Goal: Information Seeking & Learning: Learn about a topic

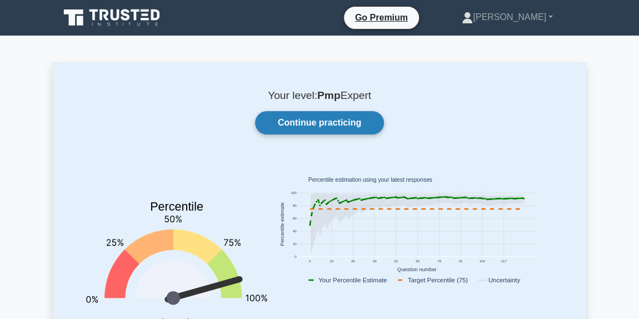
click at [320, 126] on link "Continue practicing" at bounding box center [319, 122] width 129 height 23
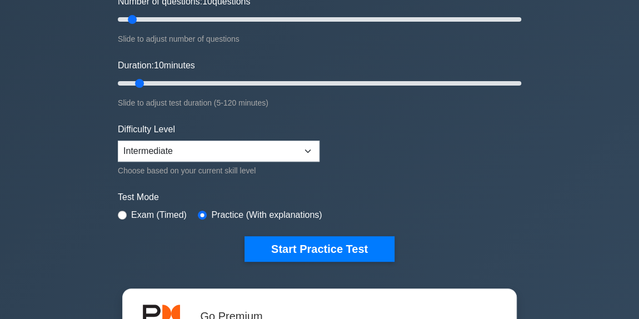
scroll to position [170, 0]
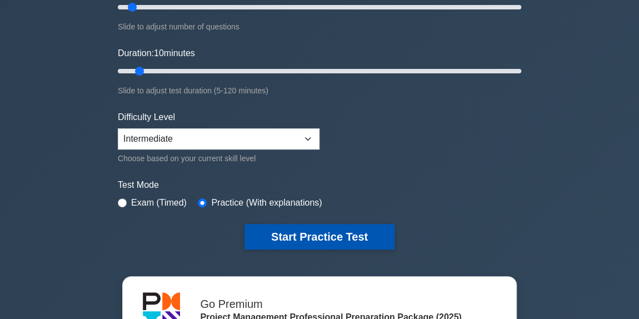
click at [304, 233] on button "Start Practice Test" at bounding box center [320, 237] width 150 height 26
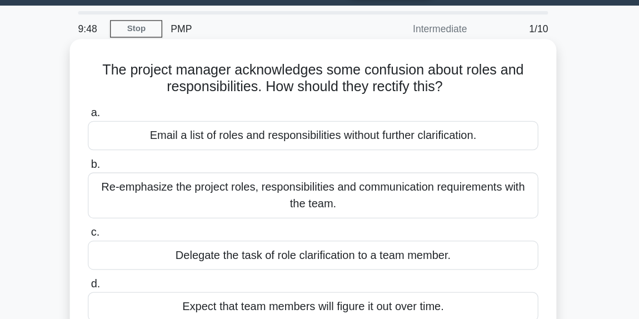
click at [335, 180] on div "Re-emphasize the project roles, responsibilities and communication requirements…" at bounding box center [320, 187] width 360 height 37
click at [140, 166] on input "b. Re-emphasize the project roles, responsibilities and communication requireme…" at bounding box center [140, 162] width 0 height 7
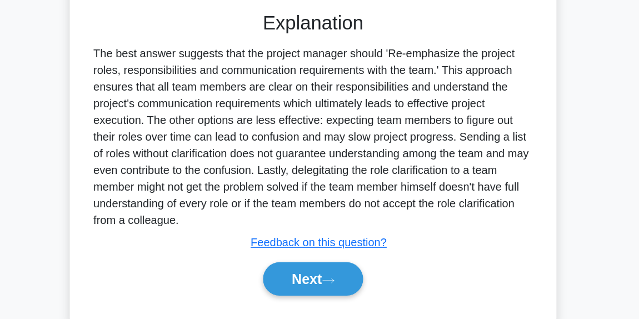
scroll to position [231, 0]
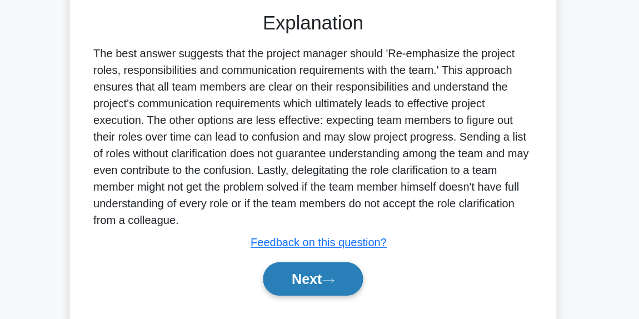
click at [313, 297] on button "Next" at bounding box center [319, 287] width 79 height 27
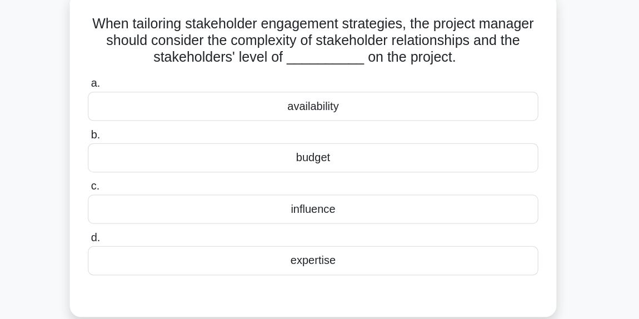
scroll to position [70, 0]
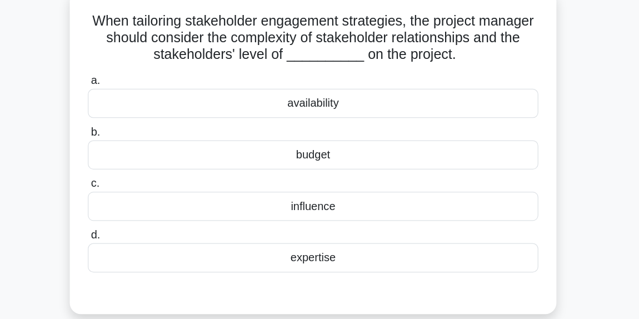
click at [284, 162] on div "influence" at bounding box center [320, 164] width 360 height 23
click at [140, 151] on input "c. influence" at bounding box center [140, 146] width 0 height 7
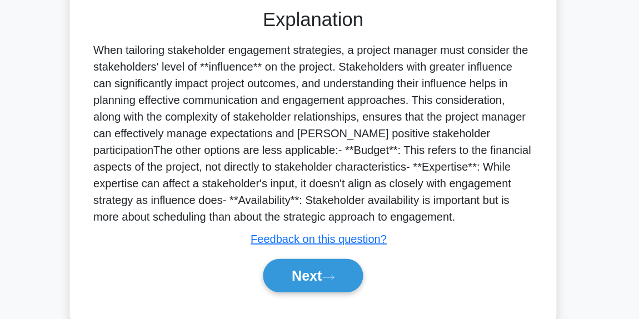
scroll to position [237, 0]
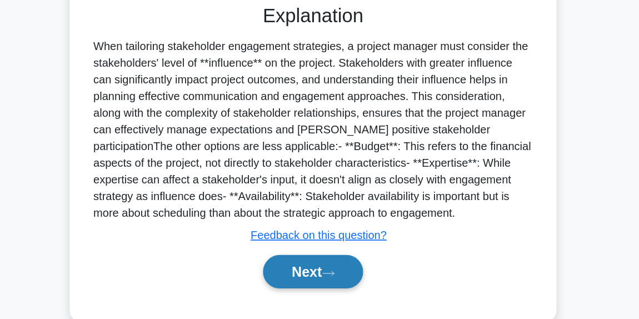
click at [305, 274] on button "Next" at bounding box center [319, 280] width 79 height 27
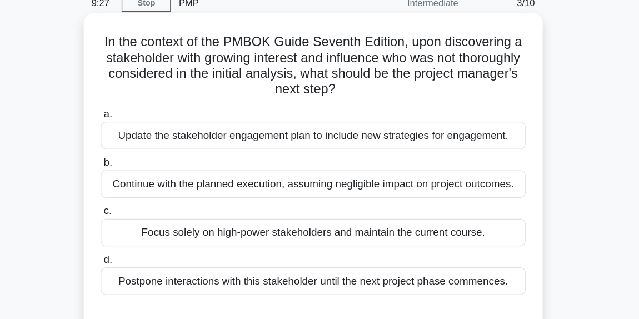
scroll to position [31, 0]
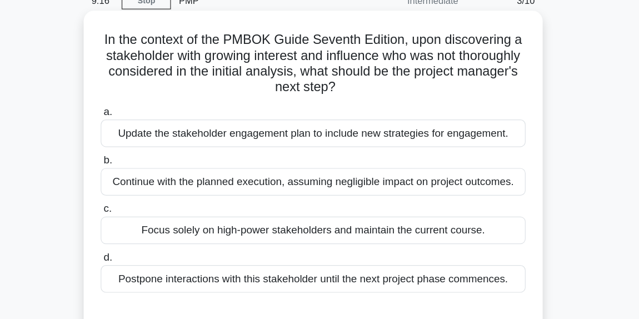
click at [232, 127] on div "Update the stakeholder engagement plan to include new strategies for engagement." at bounding box center [320, 134] width 360 height 23
click at [140, 121] on input "a. Update the stakeholder engagement plan to include new strategies for engagem…" at bounding box center [140, 116] width 0 height 7
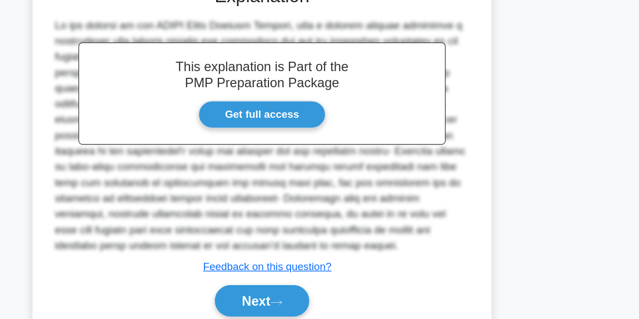
scroll to position [281, 0]
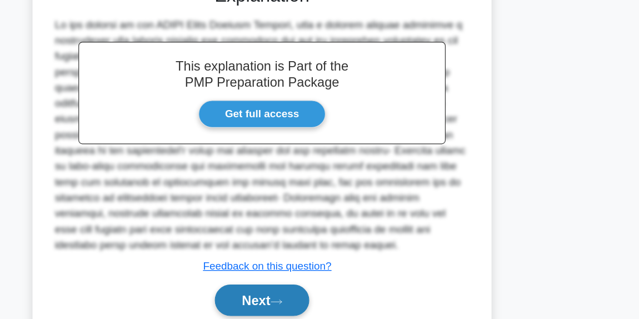
click at [334, 297] on button "Next" at bounding box center [319, 303] width 79 height 27
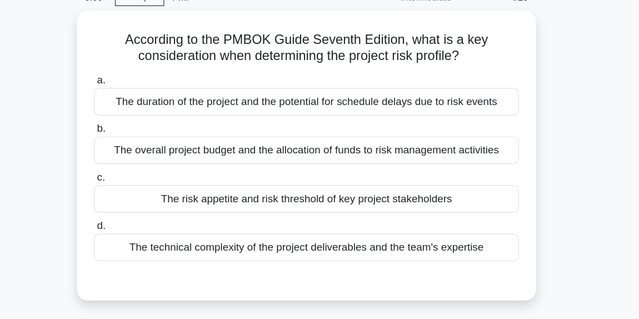
scroll to position [56, 0]
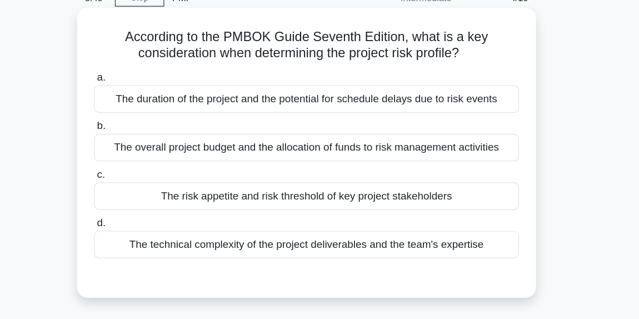
click at [193, 53] on div "According to the PMBOK Guide Seventh Edition, what is a key consideration when …" at bounding box center [320, 129] width 380 height 237
click at [247, 167] on div "The risk appetite and risk threshold of key project stakeholders" at bounding box center [320, 166] width 360 height 23
click at [140, 152] on input "c. The risk appetite and risk threshold of key project stakeholders" at bounding box center [140, 148] width 0 height 7
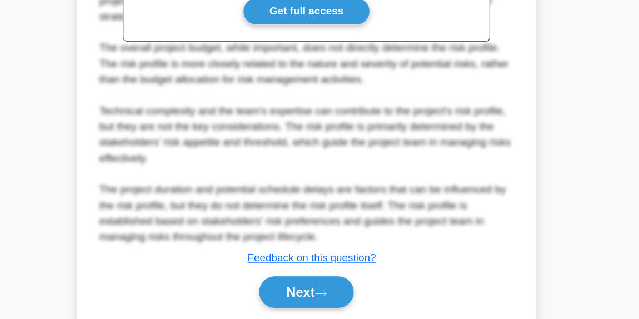
scroll to position [342, 0]
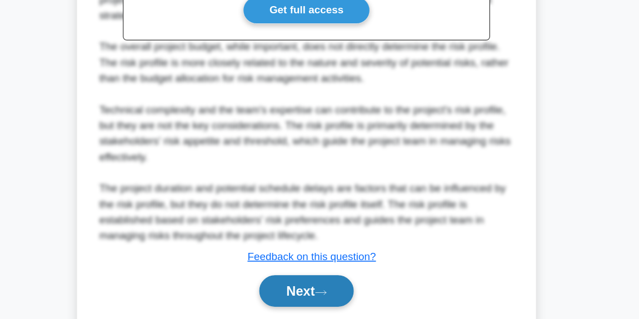
click at [305, 296] on button "Next" at bounding box center [319, 295] width 79 height 27
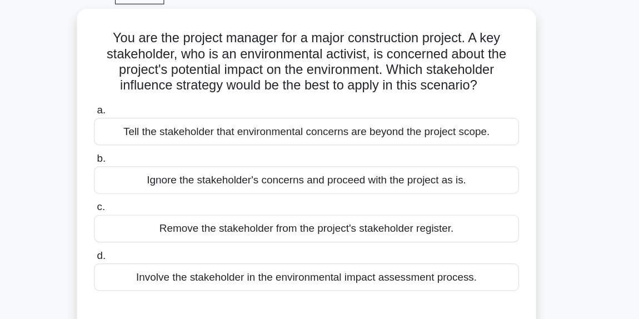
scroll to position [56, 0]
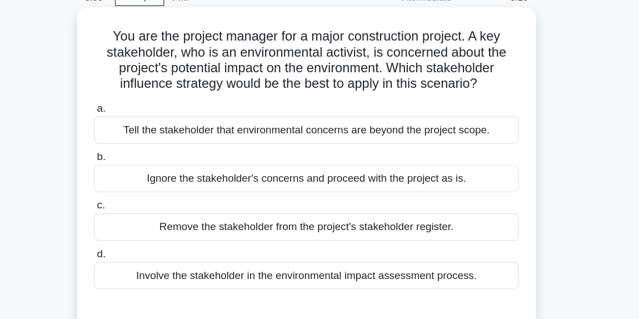
click at [336, 232] on div "Involve the stakeholder in the environmental impact assessment process." at bounding box center [320, 233] width 360 height 23
click at [140, 219] on input "d. Involve the stakeholder in the environmental impact assessment process." at bounding box center [140, 215] width 0 height 7
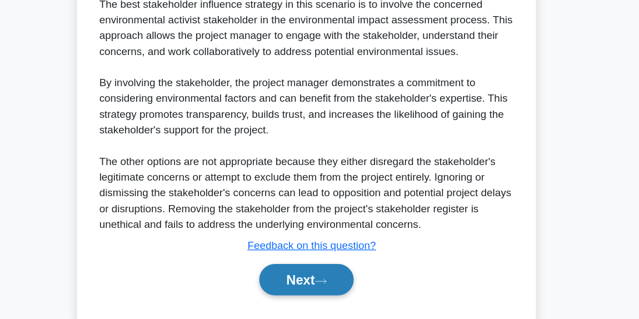
click at [325, 270] on button "Next" at bounding box center [319, 275] width 79 height 27
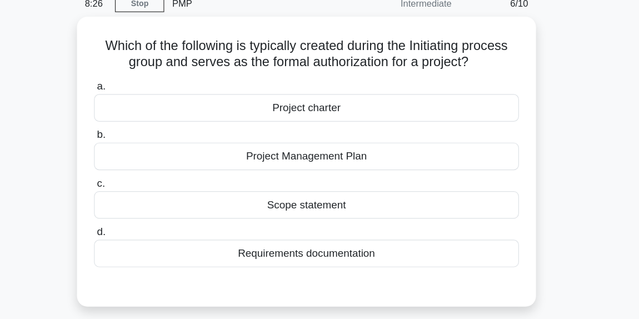
scroll to position [43, 0]
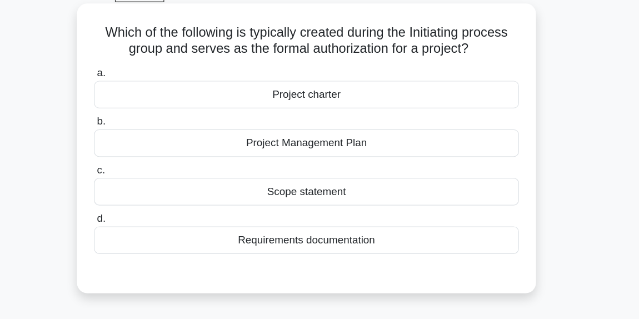
click at [336, 88] on div "Project charter" at bounding box center [320, 95] width 360 height 23
click at [140, 82] on input "a. Project charter" at bounding box center [140, 77] width 0 height 7
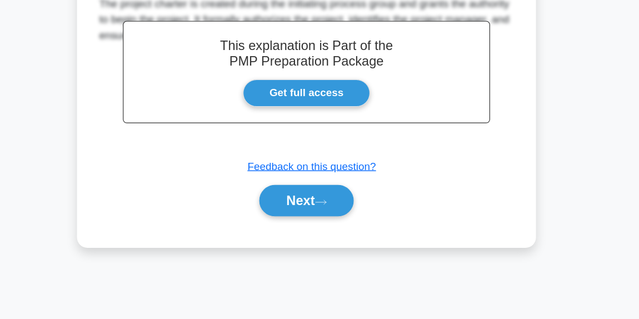
scroll to position [274, 0]
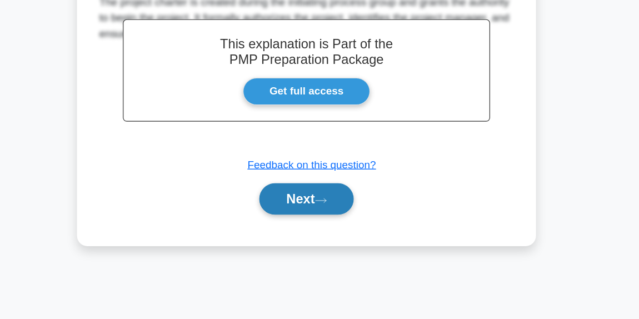
click at [340, 213] on button "Next" at bounding box center [319, 217] width 79 height 27
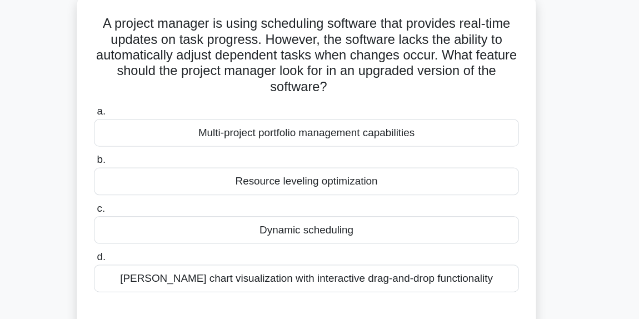
scroll to position [22, 0]
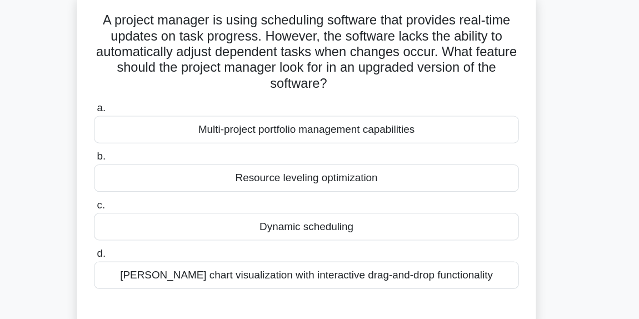
click at [339, 237] on div "Dynamic scheduling" at bounding box center [320, 239] width 360 height 23
click at [140, 226] on input "c. Dynamic scheduling" at bounding box center [140, 221] width 0 height 7
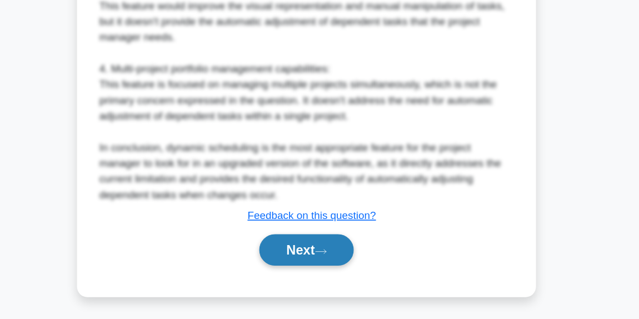
click at [321, 262] on button "Next" at bounding box center [319, 260] width 79 height 27
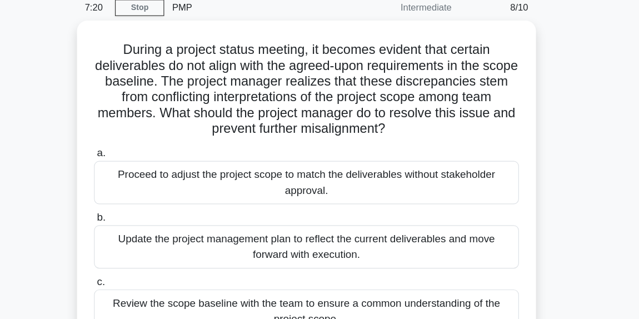
scroll to position [44, 0]
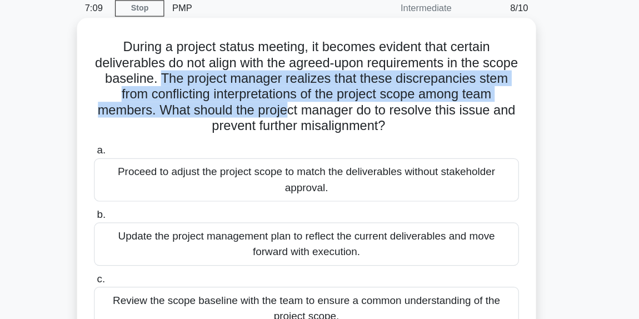
drag, startPoint x: 227, startPoint y: 68, endPoint x: 314, endPoint y: 97, distance: 91.4
click at [314, 97] on h5 "During a project status meeting, it becomes evident that certain deliverables d…" at bounding box center [319, 76] width 362 height 81
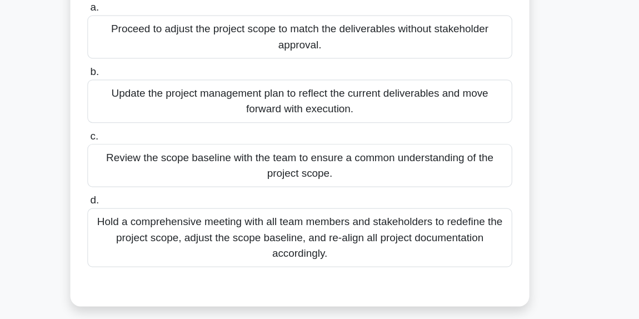
scroll to position [123, 0]
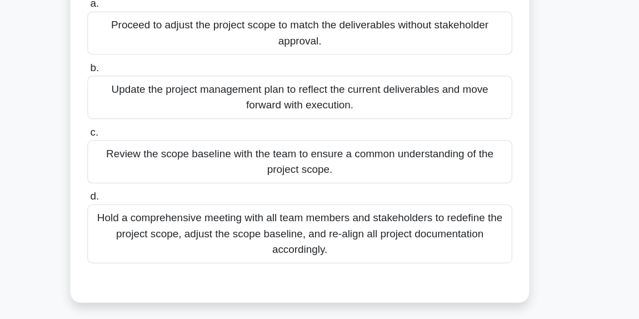
click at [428, 244] on div "Hold a comprehensive meeting with all team members and stakeholders to redefine…" at bounding box center [320, 247] width 360 height 50
click at [140, 219] on input "d. Hold a comprehensive meeting with all team members and stakeholders to redef…" at bounding box center [140, 215] width 0 height 7
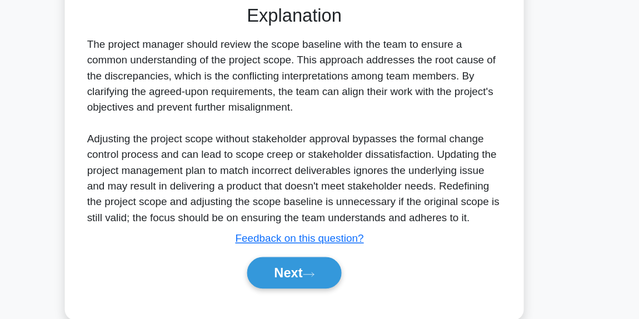
scroll to position [359, 0]
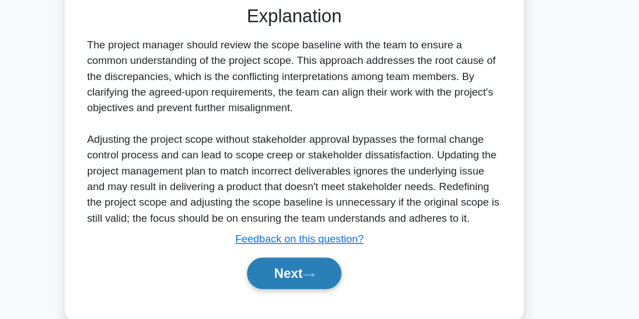
click at [326, 270] on button "Next" at bounding box center [319, 279] width 79 height 27
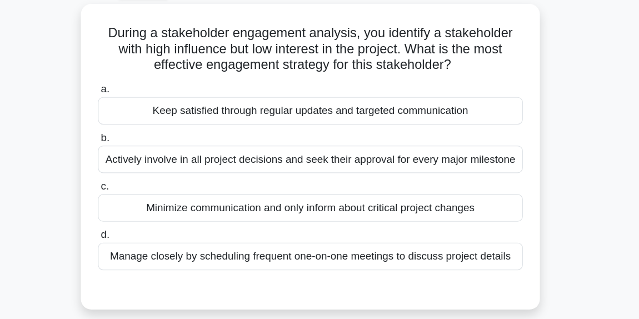
scroll to position [14, 0]
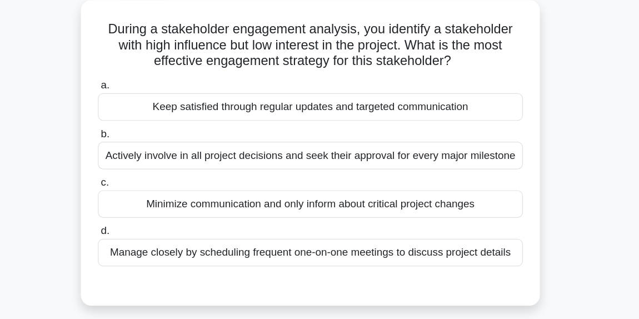
click at [295, 138] on div "Keep satisfied through regular updates and targeted communication" at bounding box center [320, 138] width 360 height 23
click at [140, 125] on input "a. Keep satisfied through regular updates and targeted communication" at bounding box center [140, 120] width 0 height 7
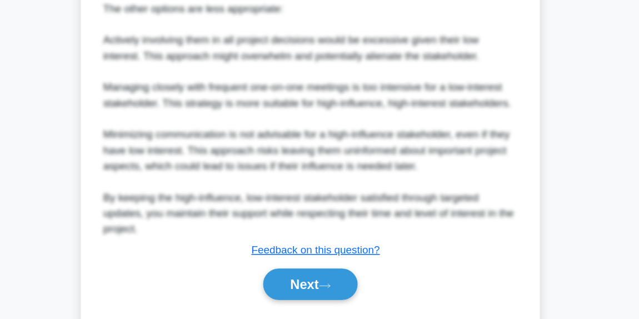
scroll to position [470, 0]
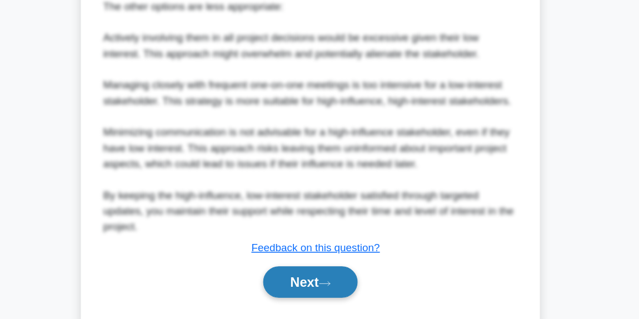
click at [310, 281] on button "Next" at bounding box center [319, 287] width 79 height 27
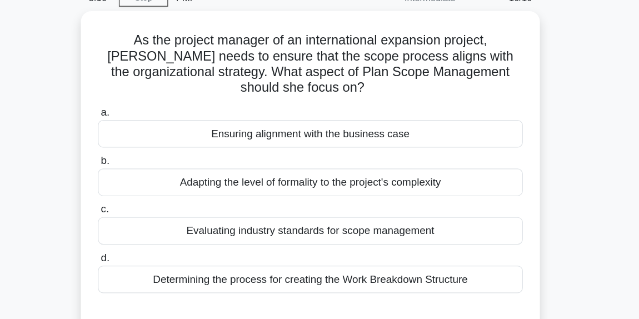
scroll to position [24, 0]
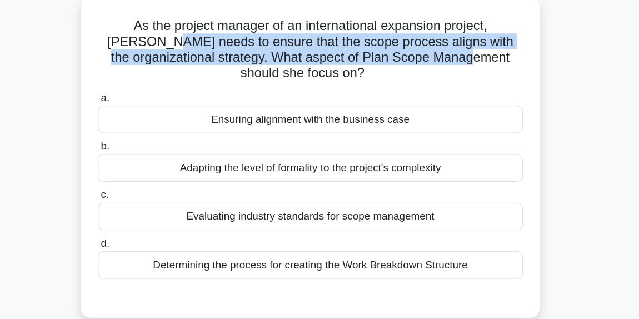
drag, startPoint x: 208, startPoint y: 73, endPoint x: 476, endPoint y: 88, distance: 268.4
click at [484, 84] on h5 "As the project manager of an international expansion project, Samantha needs to…" at bounding box center [319, 83] width 362 height 54
click at [471, 93] on h5 "As the project manager of an international expansion project, Samantha needs to…" at bounding box center [319, 83] width 362 height 54
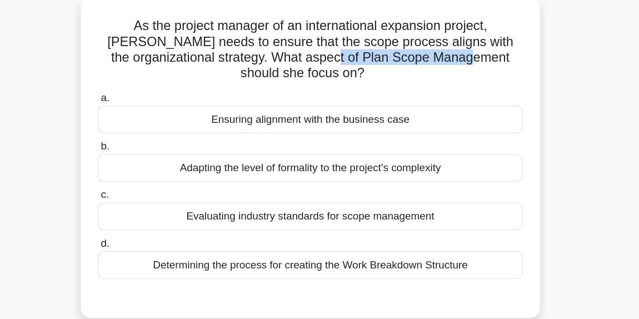
drag, startPoint x: 358, startPoint y: 91, endPoint x: 488, endPoint y: 91, distance: 130.1
click at [488, 91] on h5 "As the project manager of an international expansion project, Samantha needs to…" at bounding box center [319, 83] width 362 height 54
click at [364, 69] on h5 "As the project manager of an international expansion project, Samantha needs to…" at bounding box center [319, 83] width 362 height 54
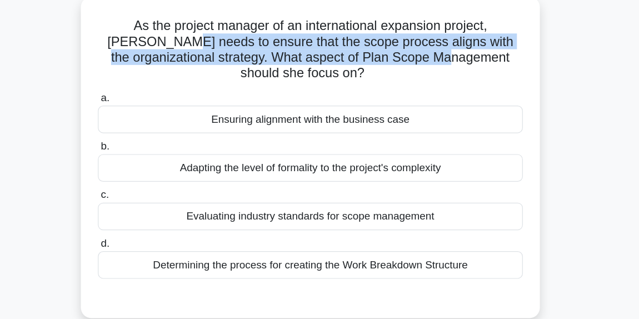
drag, startPoint x: 291, startPoint y: 79, endPoint x: 466, endPoint y: 87, distance: 175.3
click at [466, 87] on h5 "As the project manager of an international expansion project, Samantha needs to…" at bounding box center [319, 83] width 362 height 54
click at [465, 87] on h5 "As the project manager of an international expansion project, Samantha needs to…" at bounding box center [319, 83] width 362 height 54
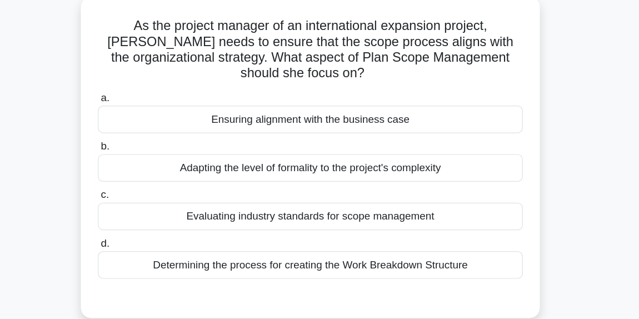
click at [411, 138] on div "Ensuring alignment with the business case" at bounding box center [320, 141] width 360 height 23
click at [140, 127] on input "a. Ensuring alignment with the business case" at bounding box center [140, 123] width 0 height 7
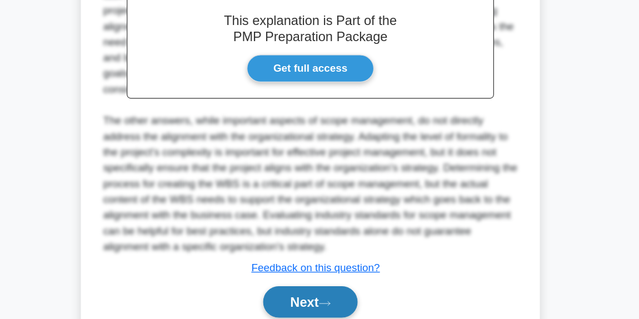
scroll to position [364, 0]
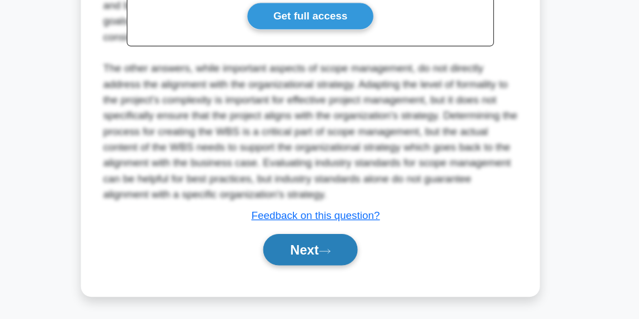
click at [341, 266] on button "Next" at bounding box center [319, 260] width 79 height 27
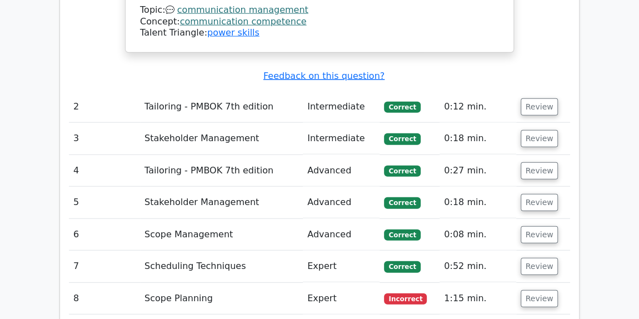
scroll to position [1415, 0]
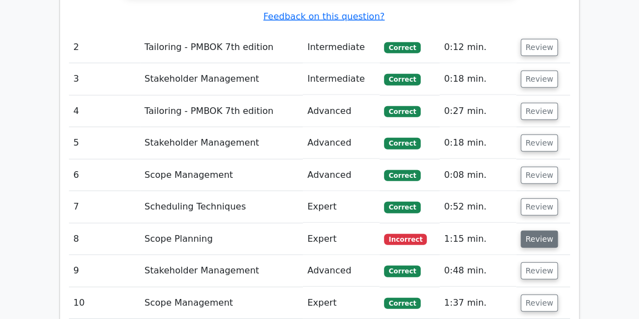
click at [536, 231] on button "Review" at bounding box center [540, 239] width 38 height 17
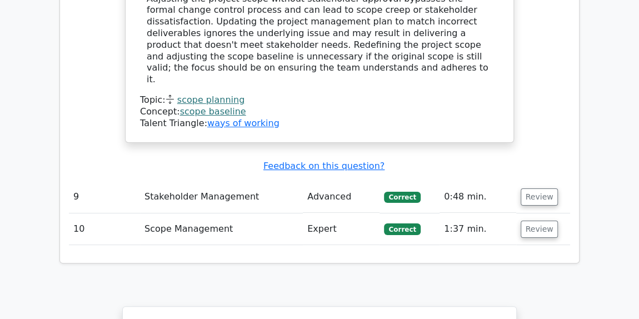
scroll to position [2122, 0]
click at [537, 189] on button "Review" at bounding box center [540, 197] width 38 height 17
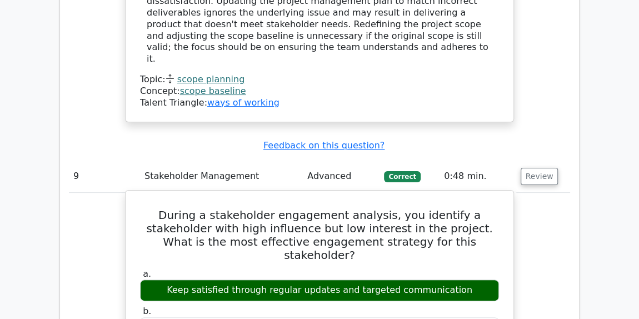
scroll to position [2173, 0]
